Goal: Task Accomplishment & Management: Manage account settings

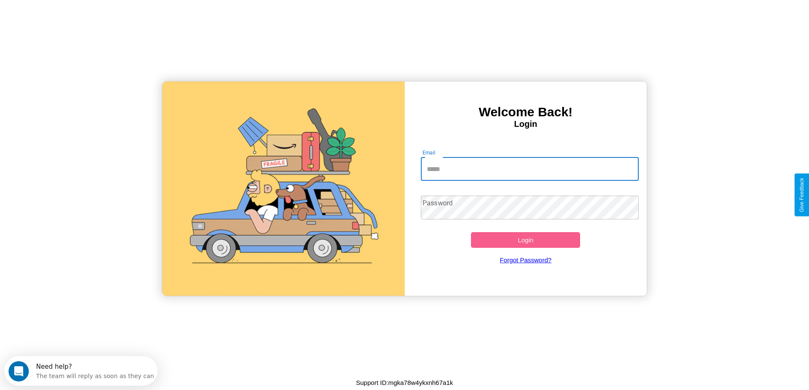
click at [530, 169] on input "Email" at bounding box center [530, 169] width 218 height 24
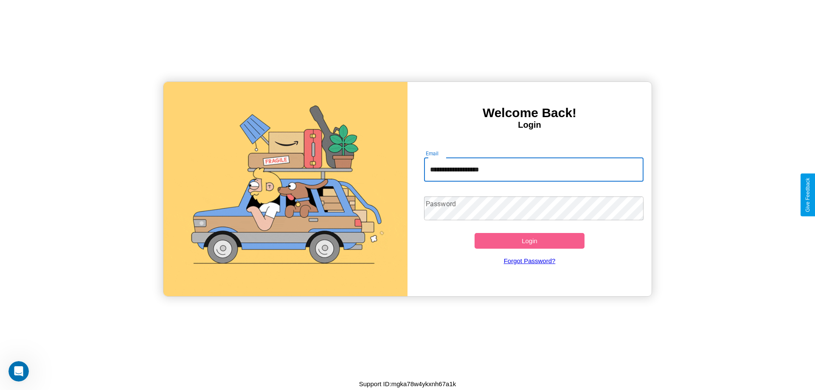
type input "**********"
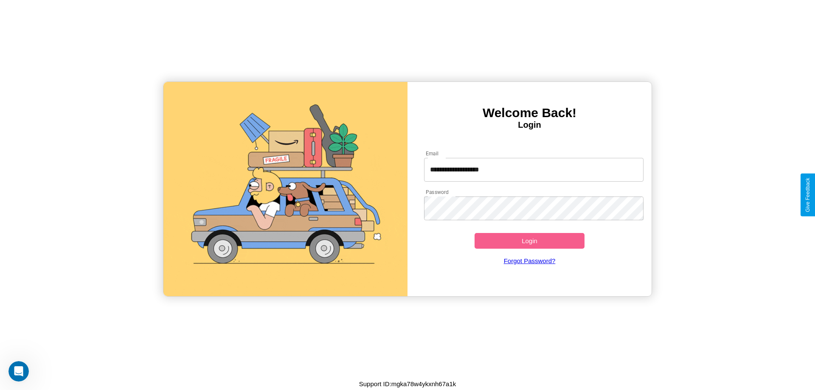
click at [530, 241] on button "Login" at bounding box center [530, 241] width 110 height 16
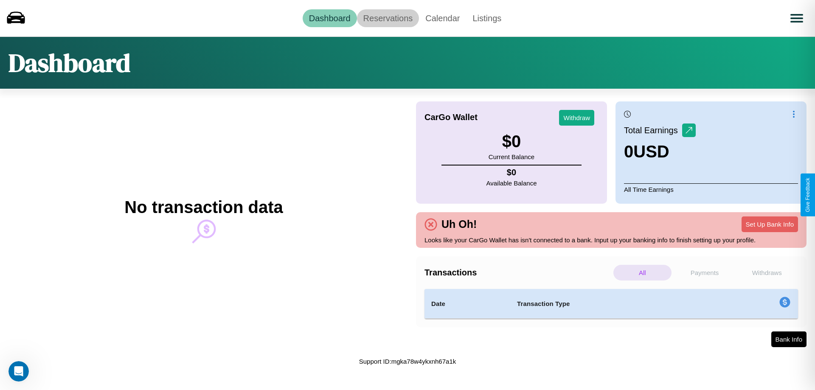
click at [388, 18] on link "Reservations" at bounding box center [388, 18] width 62 height 18
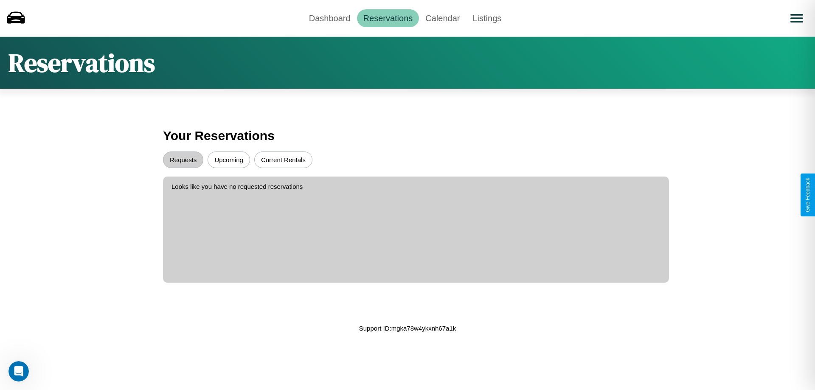
click at [229, 160] on button "Upcoming" at bounding box center [229, 160] width 42 height 17
click at [183, 160] on button "Requests" at bounding box center [183, 160] width 40 height 17
click at [443, 18] on link "Calendar" at bounding box center [442, 18] width 47 height 18
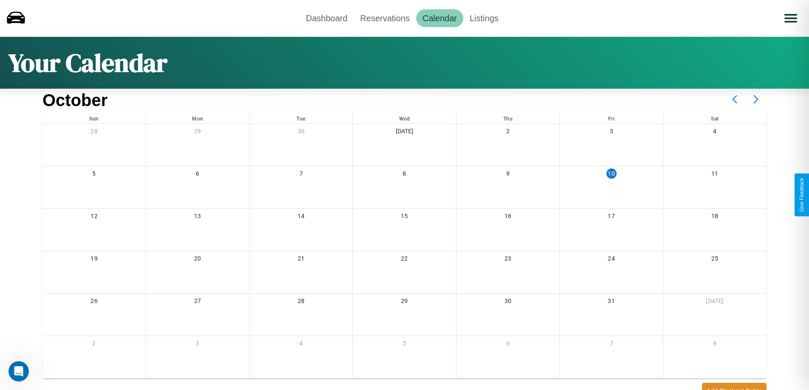
click at [756, 99] on icon at bounding box center [755, 99] width 21 height 21
